Goal: Task Accomplishment & Management: Use online tool/utility

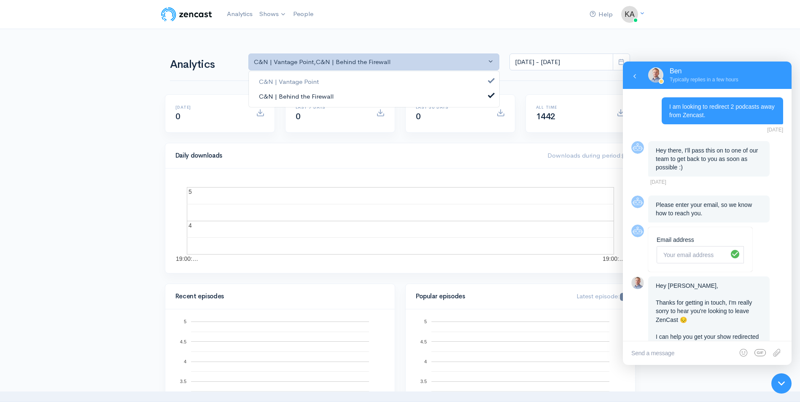
scroll to position [195, 0]
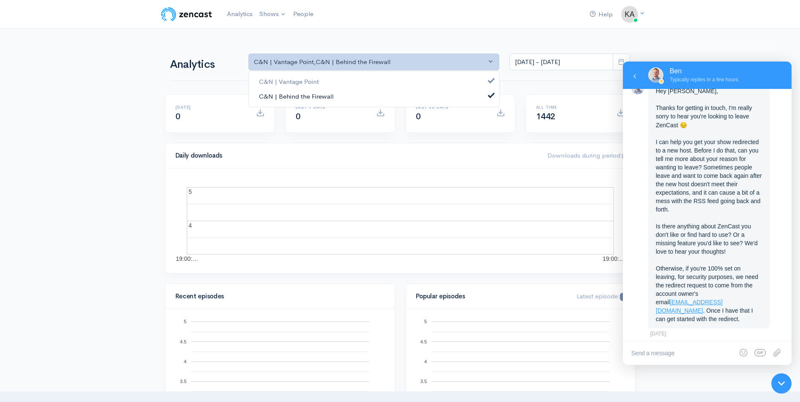
click at [313, 92] on span "C&N | Behind the Firewall" at bounding box center [296, 97] width 75 height 10
click at [305, 97] on span "C&N | Behind the Firewall" at bounding box center [296, 97] width 75 height 10
click at [321, 81] on link "C&N | Vantage Point" at bounding box center [374, 82] width 251 height 15
select select "15379"
click at [278, 10] on link "Shows" at bounding box center [273, 14] width 34 height 19
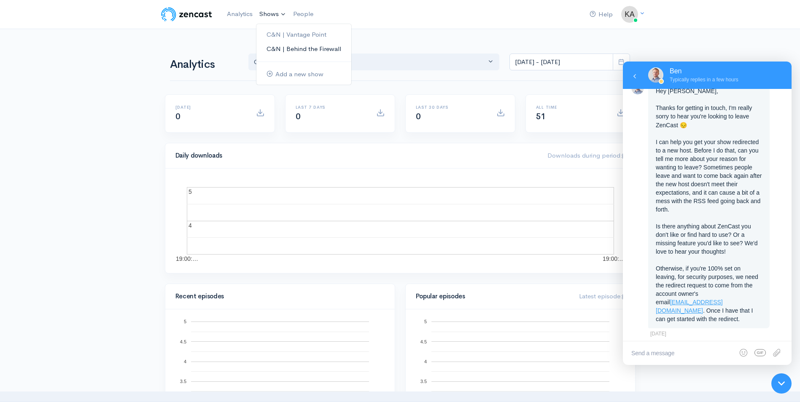
click at [305, 54] on link "C&N | Behind the Firewall" at bounding box center [303, 49] width 95 height 15
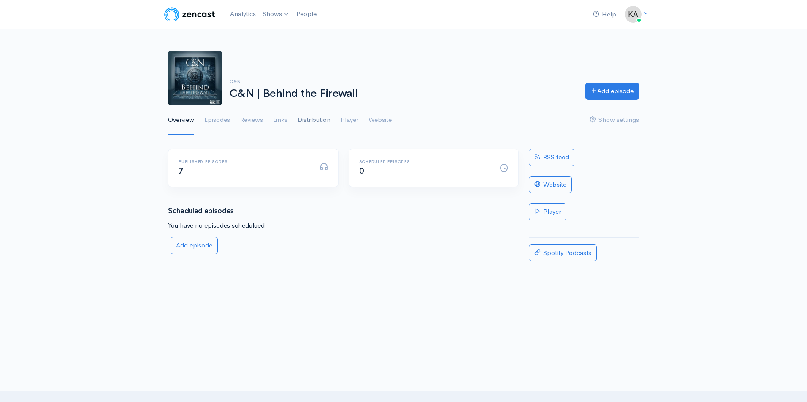
click at [306, 120] on link "Distribution" at bounding box center [313, 120] width 33 height 30
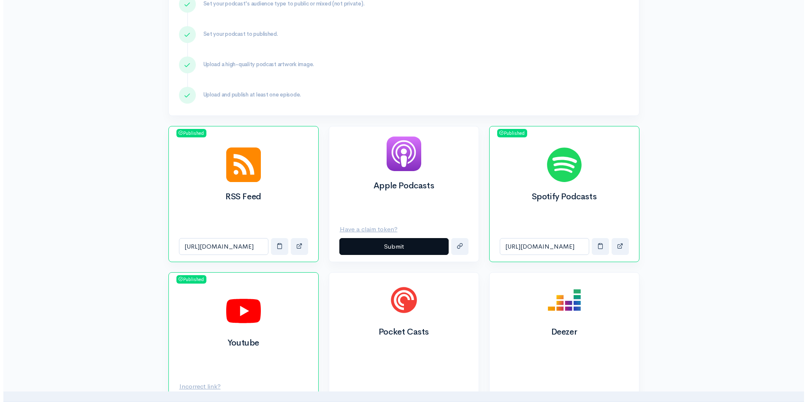
scroll to position [211, 0]
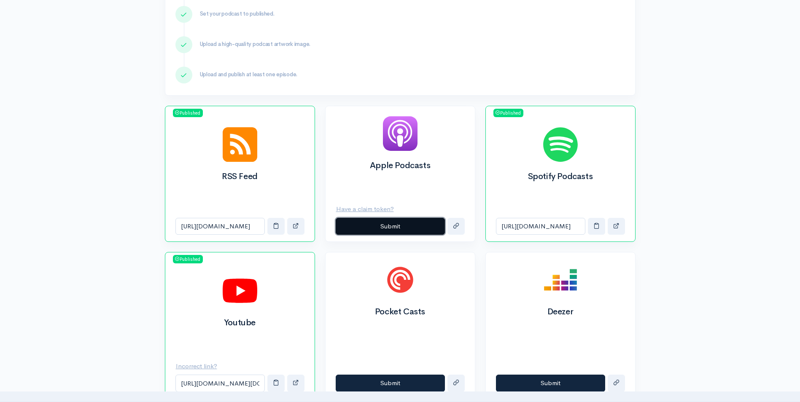
click at [427, 226] on button "Submit" at bounding box center [390, 226] width 109 height 17
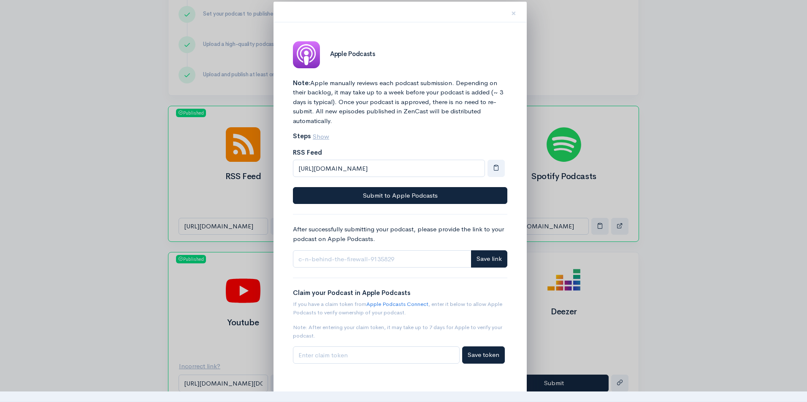
scroll to position [16, 0]
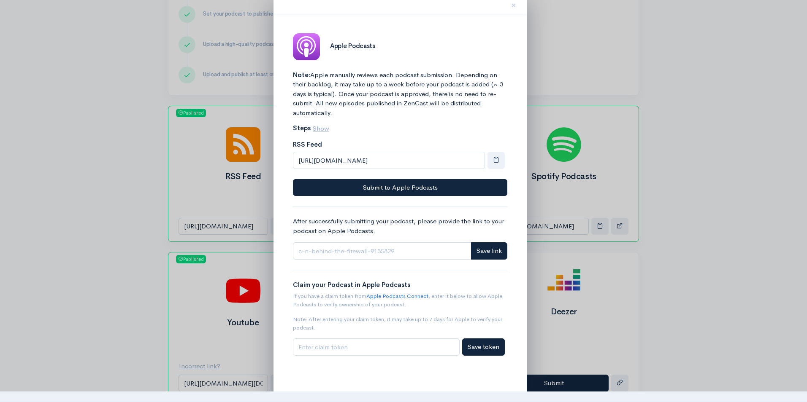
click at [677, 209] on div at bounding box center [403, 201] width 807 height 402
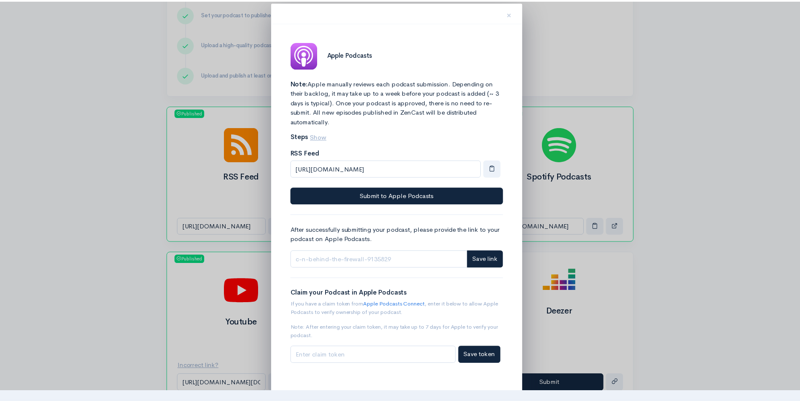
scroll to position [0, 0]
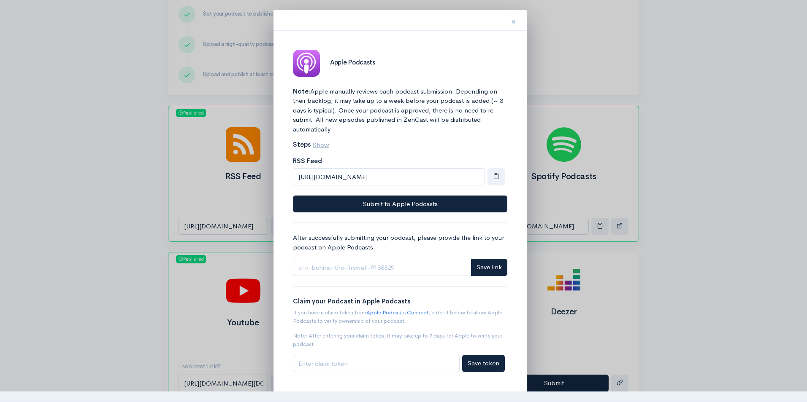
click at [506, 23] on button "×" at bounding box center [513, 20] width 25 height 27
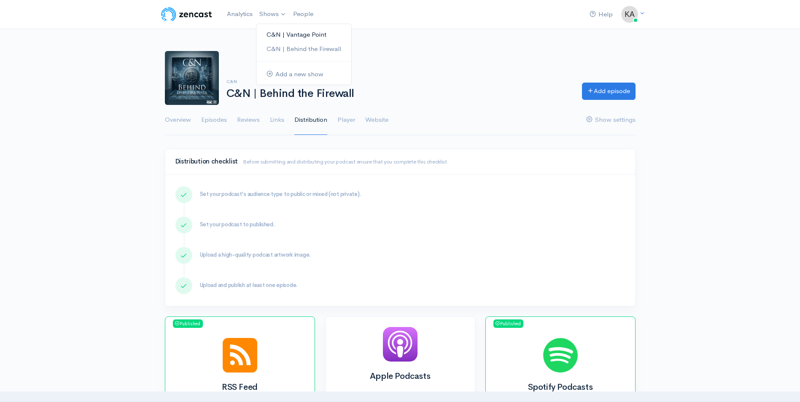
click at [294, 36] on link "C&N | Vantage Point" at bounding box center [303, 34] width 95 height 15
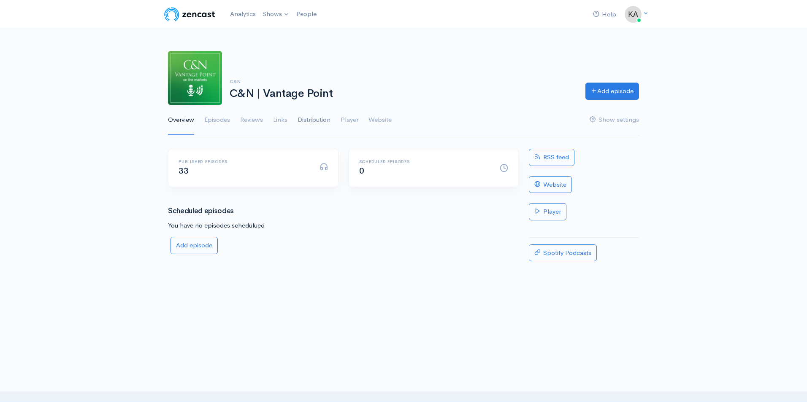
click at [326, 121] on link "Distribution" at bounding box center [313, 120] width 33 height 30
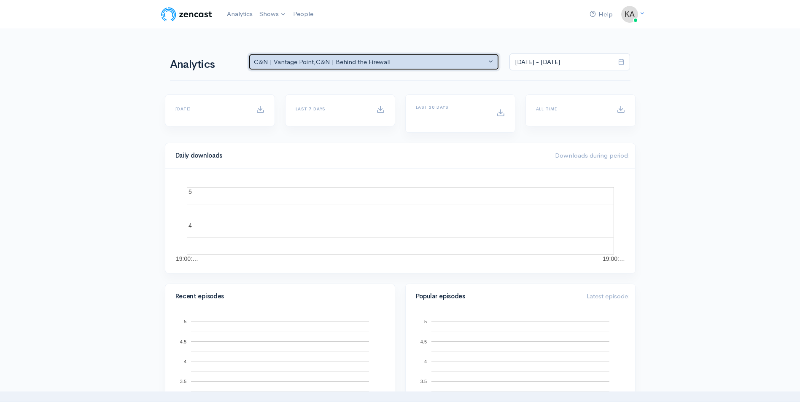
click at [468, 56] on button "C&N | Vantage Point , C&N | Behind the Firewall" at bounding box center [373, 62] width 251 height 17
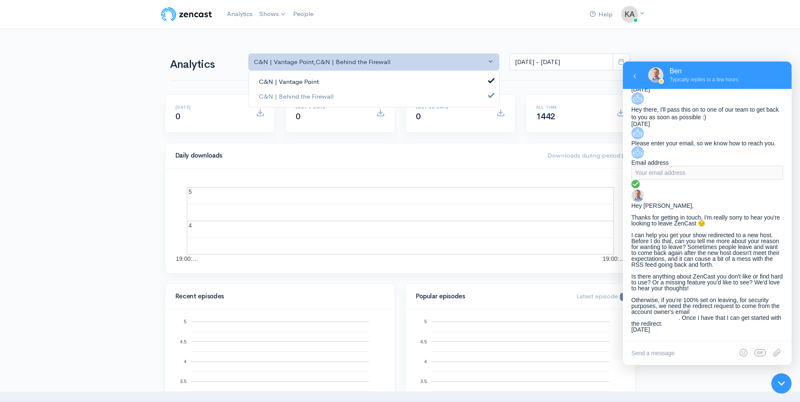
click at [338, 84] on link "C&N | Vantage Point" at bounding box center [374, 82] width 251 height 15
select select "15379"
